Goal: Find specific page/section: Find specific page/section

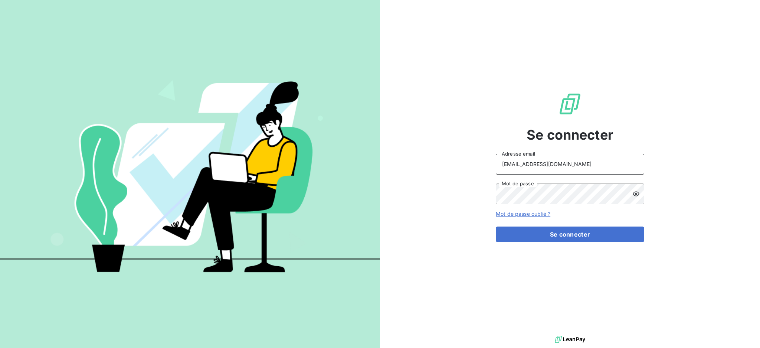
click at [570, 161] on input "[EMAIL_ADDRESS][DOMAIN_NAME]" at bounding box center [570, 164] width 149 height 21
type input "[EMAIL_ADDRESS][DOMAIN_NAME]"
click at [589, 237] on button "Se connecter" at bounding box center [570, 235] width 149 height 16
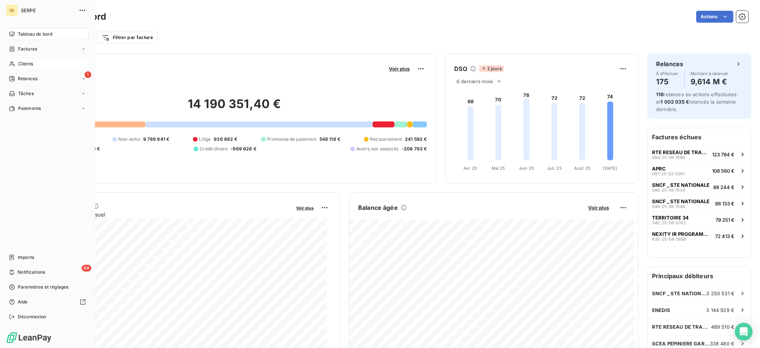
click at [40, 68] on div "Clients" at bounding box center [47, 64] width 83 height 12
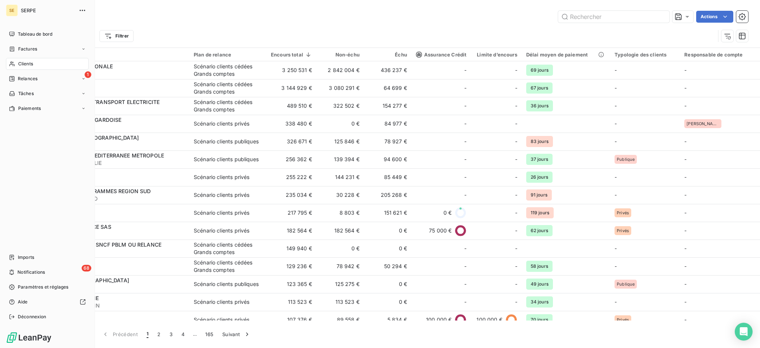
click at [26, 65] on span "Clients" at bounding box center [25, 64] width 15 height 7
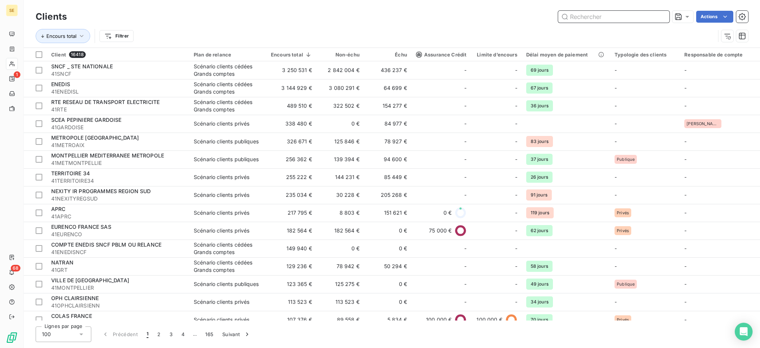
click at [625, 20] on input "text" at bounding box center [613, 17] width 111 height 12
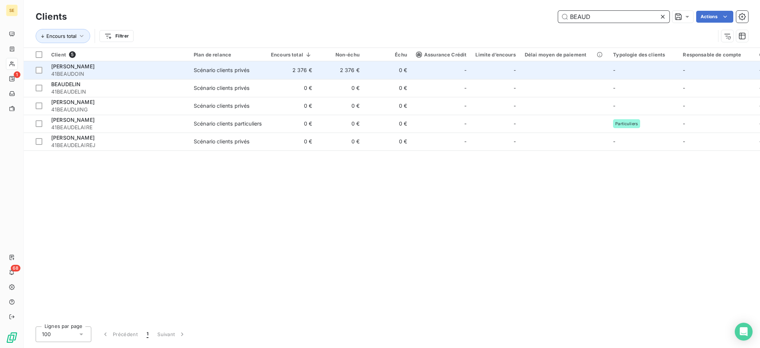
type input "BEAUD"
click at [378, 72] on td "0 €" at bounding box center [388, 70] width 48 height 18
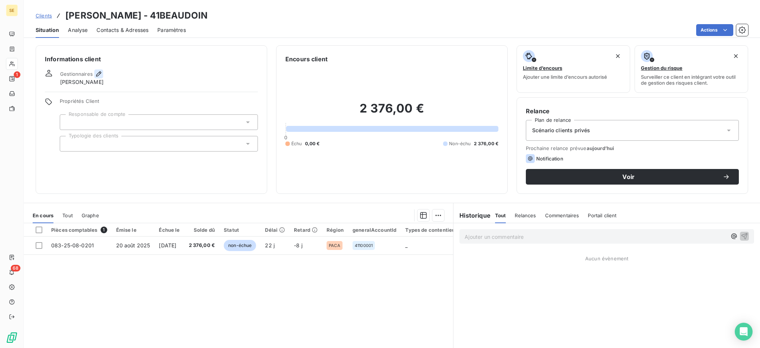
click at [98, 70] on icon "button" at bounding box center [98, 73] width 7 height 7
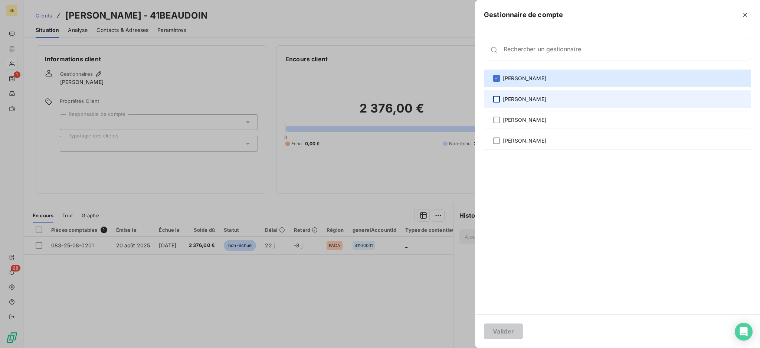
click at [497, 102] on div at bounding box center [496, 99] width 7 height 7
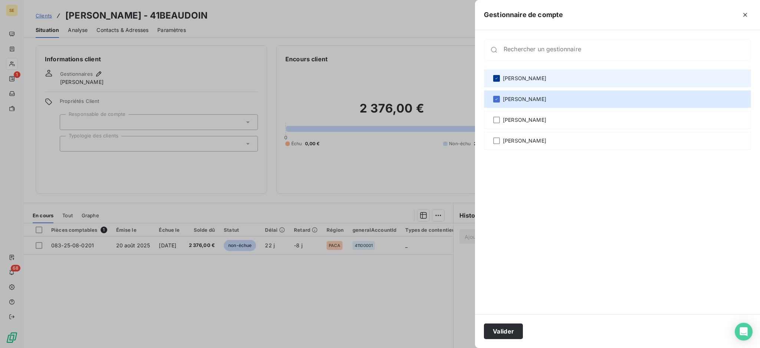
click at [497, 79] on icon at bounding box center [497, 78] width 4 height 4
click at [513, 330] on button "Valider" at bounding box center [503, 331] width 39 height 16
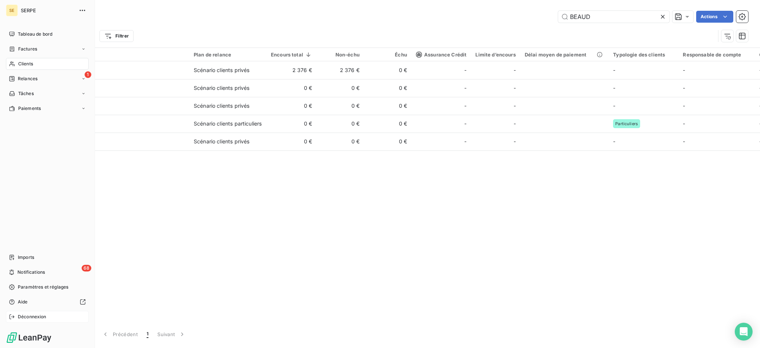
click at [29, 316] on span "Déconnexion" at bounding box center [32, 316] width 29 height 7
